Goal: Task Accomplishment & Management: Manage account settings

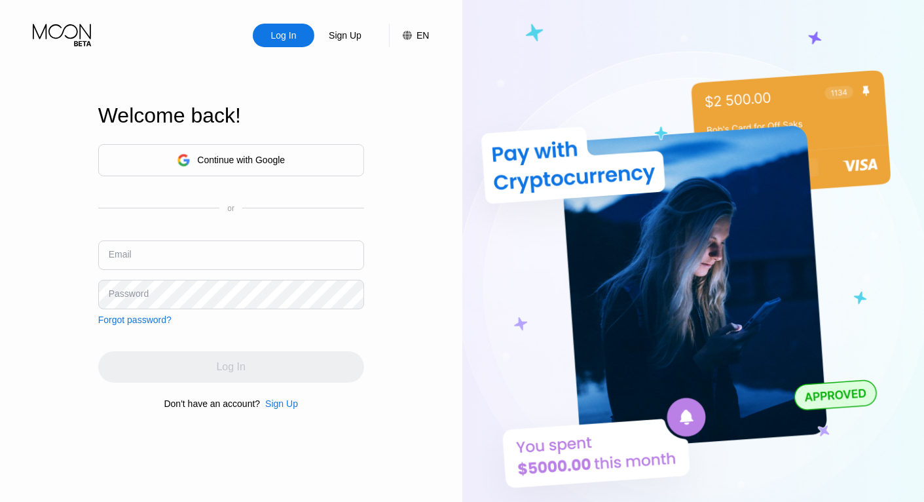
type input "[EMAIL_ADDRESS][DOMAIN_NAME]"
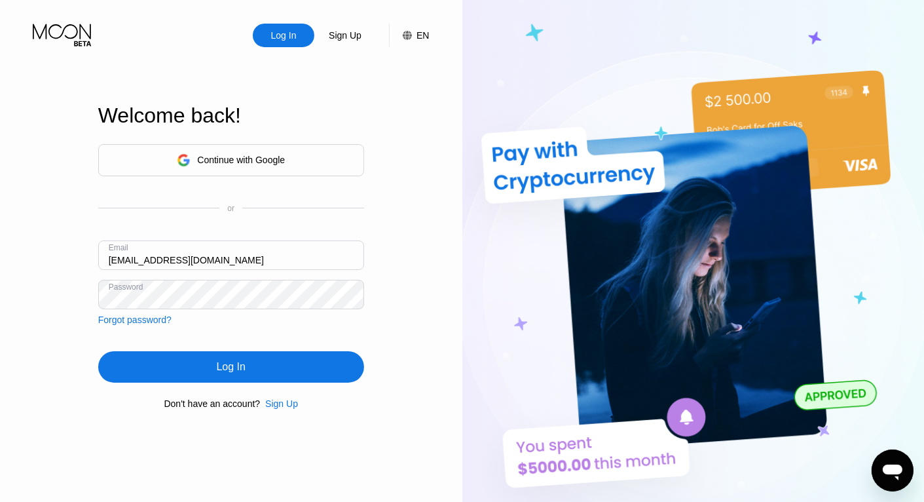
click at [248, 369] on div "Log In" at bounding box center [231, 366] width 266 height 31
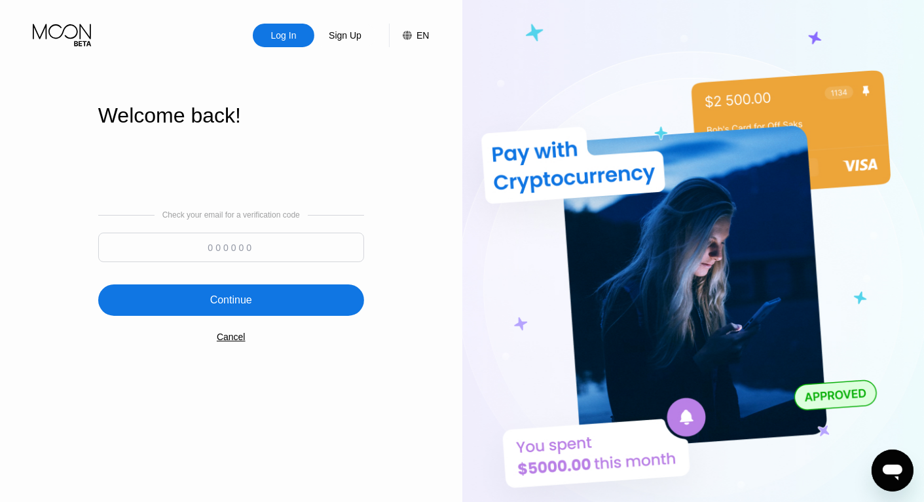
click at [283, 247] on input at bounding box center [231, 247] width 266 height 29
paste input "282455"
type input "282455"
click at [265, 291] on div "Continue" at bounding box center [231, 299] width 266 height 31
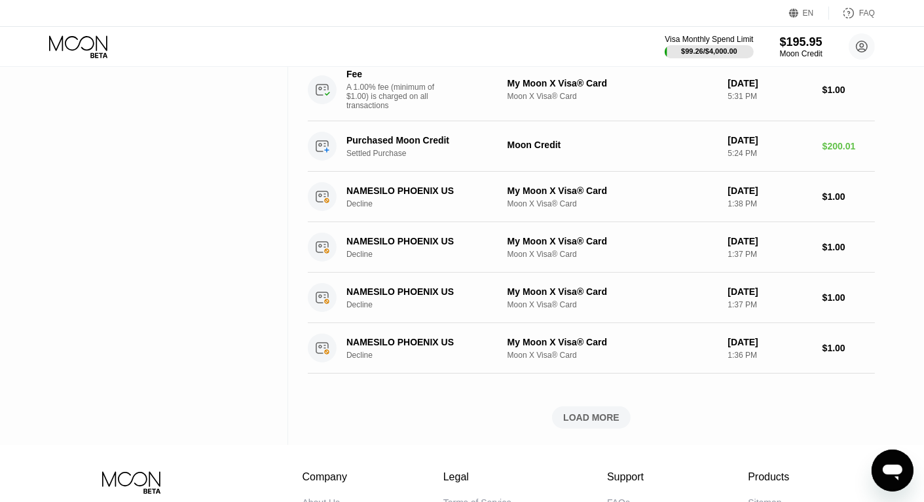
scroll to position [794, 0]
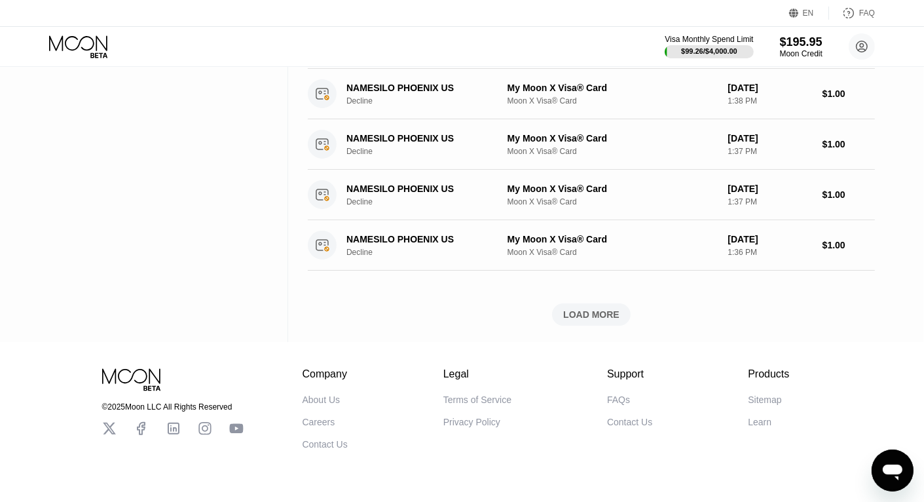
click at [588, 326] on div "LOAD MORE" at bounding box center [591, 314] width 79 height 22
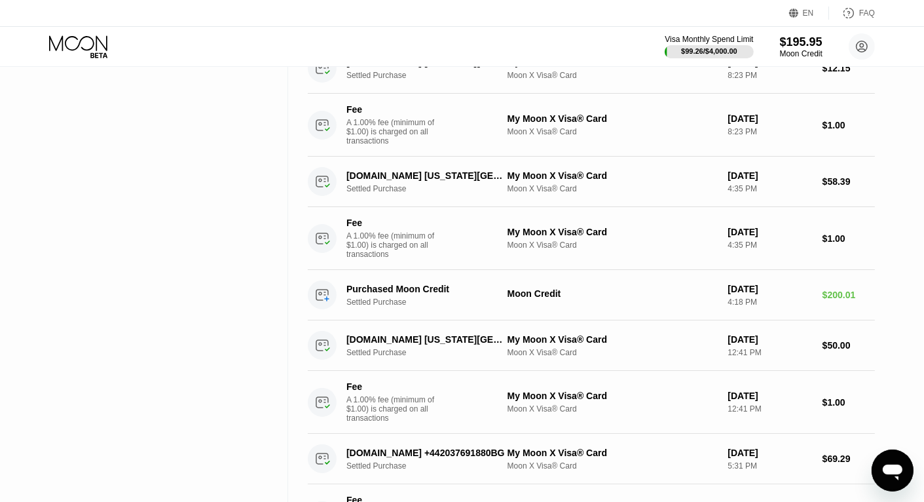
scroll to position [0, 0]
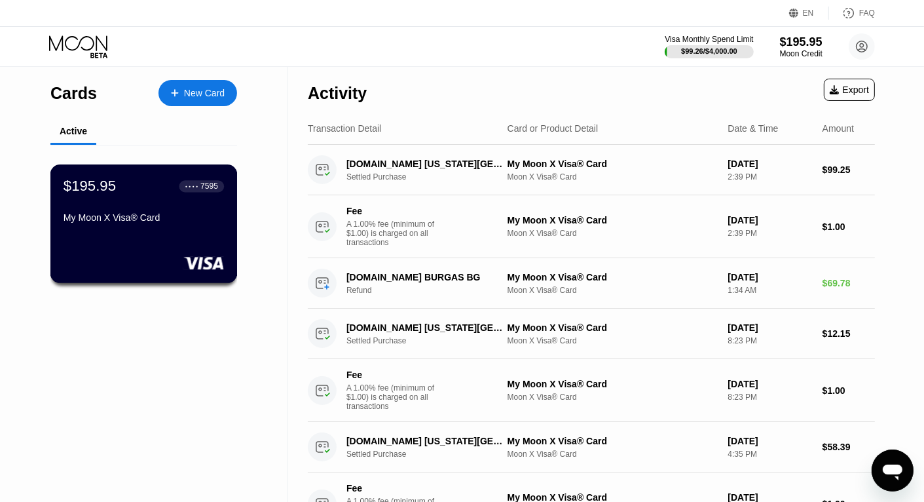
click at [140, 186] on div "$195.95 ● ● ● ● 7595" at bounding box center [144, 185] width 160 height 17
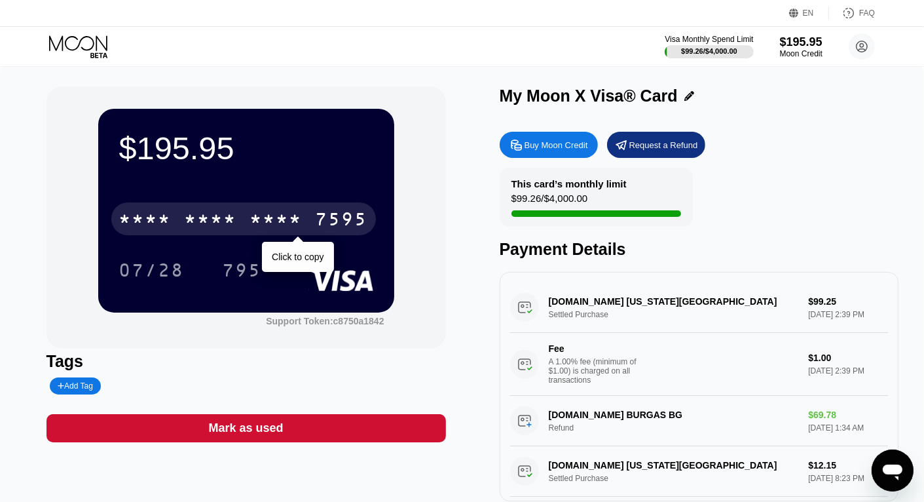
click at [261, 225] on div "* * * *" at bounding box center [276, 220] width 52 height 21
click at [342, 221] on div "7595" at bounding box center [342, 220] width 52 height 21
click at [37, 270] on div "$195.95 * * * * * * * * * * * * 7595 Click to copy 07/28 795 Support Token: c87…" at bounding box center [462, 300] width 924 height 467
click at [178, 270] on div "07/28" at bounding box center [151, 271] width 65 height 21
click at [49, 274] on div "$195.95 * * * * * * * * * * * * 7595 Click to copy 07/28 795 Support Token: c87…" at bounding box center [247, 217] width 400 height 262
